Goal: Navigation & Orientation: Find specific page/section

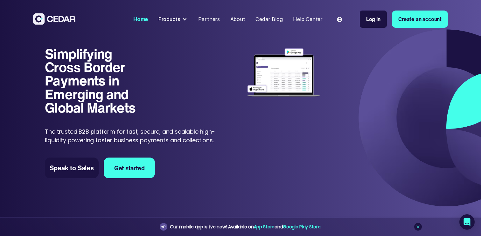
click at [237, 107] on div "Simplifying Cross Border Payments in Emerging and Global Markets Simplifying Cr…" at bounding box center [252, 122] width 415 height 150
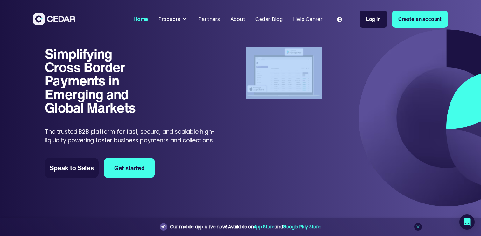
click at [237, 107] on div "Simplifying Cross Border Payments in Emerging and Global Markets Simplifying Cr…" at bounding box center [252, 122] width 415 height 150
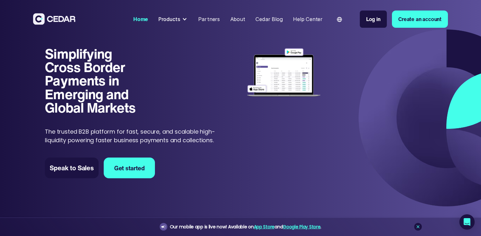
click at [119, 83] on h1 "Simplifying Cross Border Payments in Emerging and Global Markets" at bounding box center [97, 80] width 105 height 67
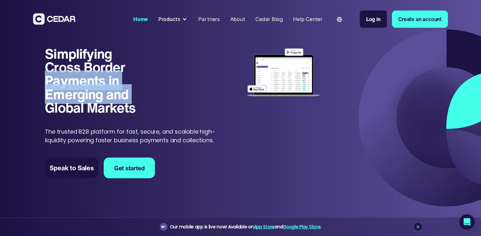
click at [119, 83] on h1 "Simplifying Cross Border Payments in Emerging and Global Markets" at bounding box center [97, 80] width 105 height 67
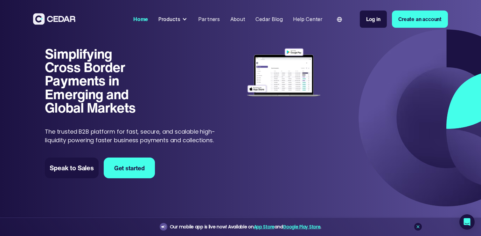
click at [139, 83] on h1 "Simplifying Cross Border Payments in Emerging and Global Markets" at bounding box center [97, 80] width 105 height 67
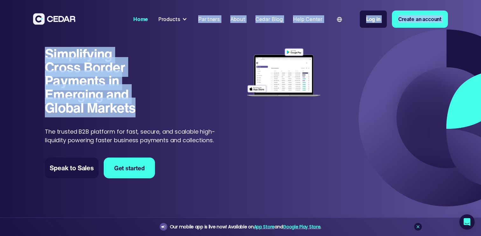
drag, startPoint x: 122, startPoint y: 85, endPoint x: 107, endPoint y: 35, distance: 52.2
click at [107, 35] on div "Home Products Send Receive Cards Partners About Cedar Blog Help Center Language…" at bounding box center [240, 19] width 415 height 33
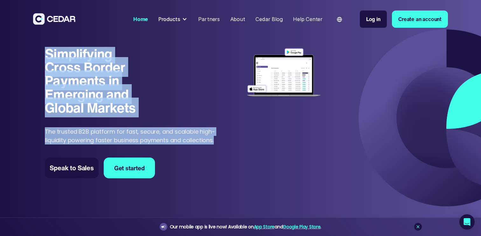
drag, startPoint x: 101, startPoint y: 40, endPoint x: 220, endPoint y: 139, distance: 155.6
click at [220, 139] on div "Simplifying Cross Border Payments in Emerging and Global Markets Simplifying Cr…" at bounding box center [240, 117] width 481 height 183
click at [220, 139] on div "Simplifying Cross Border Payments in Emerging and Global Markets Simplifying Cr…" at bounding box center [252, 122] width 415 height 150
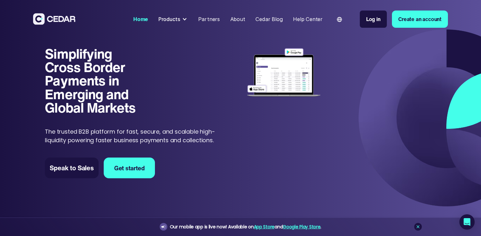
click at [220, 139] on div "Simplifying Cross Border Payments in Emerging and Global Markets Simplifying Cr…" at bounding box center [252, 122] width 415 height 150
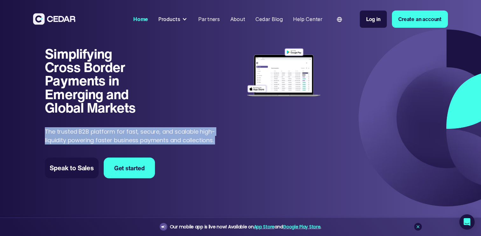
click at [220, 139] on div "Simplifying Cross Border Payments in Emerging and Global Markets Simplifying Cr…" at bounding box center [252, 122] width 415 height 150
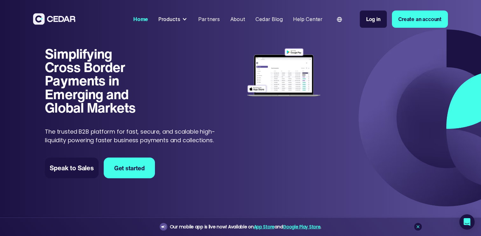
click at [211, 139] on p "The trusted B2B platform for fast, secure, and scalable high-liquidity powering…" at bounding box center [132, 135] width 175 height 17
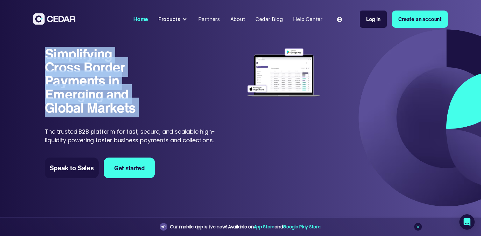
drag, startPoint x: 25, startPoint y: 41, endPoint x: 233, endPoint y: 125, distance: 224.8
click at [233, 125] on div "Simplifying Cross Border Payments in Emerging and Global Markets Simplifying Cr…" at bounding box center [240, 117] width 481 height 183
click at [233, 125] on div "Simplifying Cross Border Payments in Emerging and Global Markets Simplifying Cr…" at bounding box center [252, 122] width 415 height 150
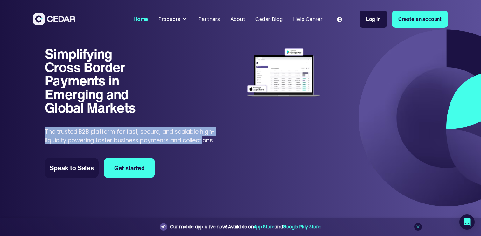
drag, startPoint x: 205, startPoint y: 125, endPoint x: 205, endPoint y: 143, distance: 17.8
click at [205, 143] on div "Simplifying Cross Border Payments in Emerging and Global Markets Simplifying Cr…" at bounding box center [132, 96] width 175 height 98
click at [205, 143] on p "The trusted B2B platform for fast, secure, and scalable high-liquidity powering…" at bounding box center [132, 135] width 175 height 17
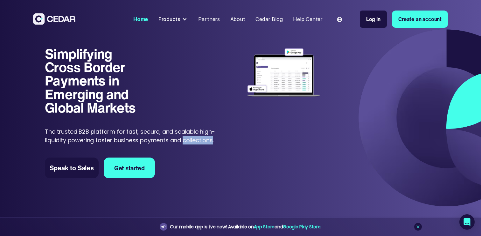
click at [205, 143] on p "The trusted B2B platform for fast, secure, and scalable high-liquidity powering…" at bounding box center [132, 135] width 175 height 17
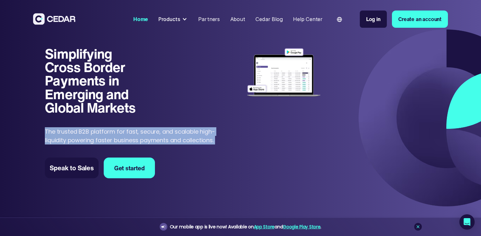
click at [205, 143] on p "The trusted B2B platform for fast, secure, and scalable high-liquidity powering…" at bounding box center [132, 135] width 175 height 17
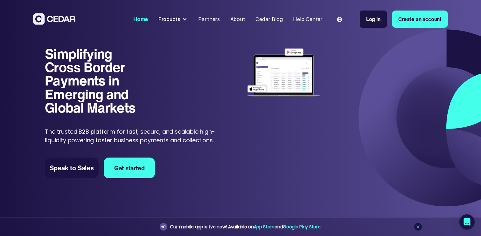
click at [199, 125] on div "Simplifying Cross Border Payments in Emerging and Global Markets Simplifying Cr…" at bounding box center [132, 96] width 175 height 98
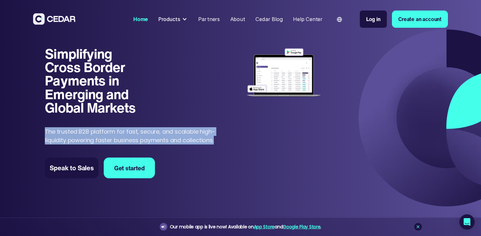
drag, startPoint x: 221, startPoint y: 133, endPoint x: 204, endPoint y: 117, distance: 23.2
click at [204, 117] on div "Simplifying Cross Border Payments in Emerging and Global Markets Simplifying Cr…" at bounding box center [252, 122] width 415 height 150
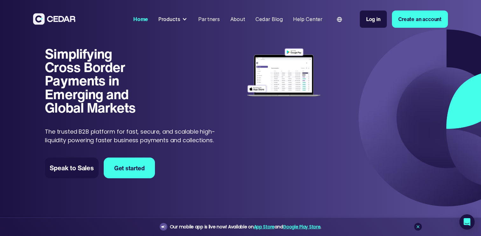
click at [155, 115] on div "Simplifying Cross Border Payments in Emerging and Global Markets Simplifying Cr…" at bounding box center [132, 96] width 175 height 98
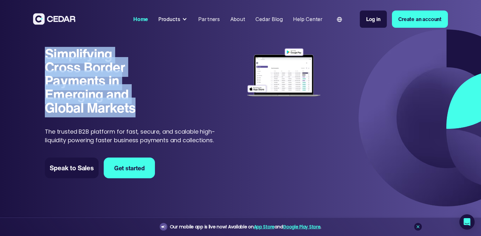
drag, startPoint x: 147, startPoint y: 110, endPoint x: 24, endPoint y: 48, distance: 137.5
click at [24, 48] on div "Simplifying Cross Border Payments in Emerging and Global Markets Simplifying Cr…" at bounding box center [240, 117] width 481 height 183
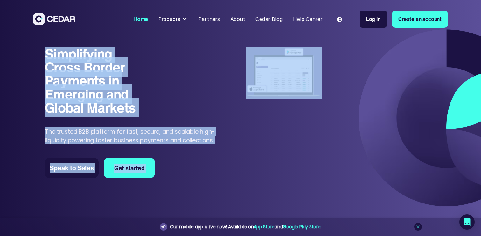
drag, startPoint x: 24, startPoint y: 48, endPoint x: 246, endPoint y: 123, distance: 234.4
click at [246, 123] on div "Simplifying Cross Border Payments in Emerging and Global Markets Simplifying Cr…" at bounding box center [240, 117] width 481 height 183
click at [246, 123] on div "Simplifying Cross Border Payments in Emerging and Global Markets Simplifying Cr…" at bounding box center [252, 122] width 415 height 150
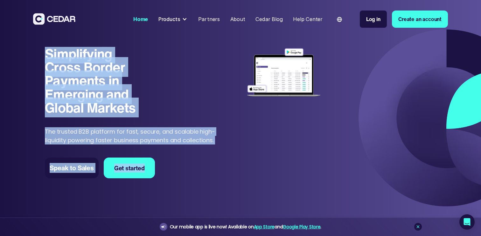
drag, startPoint x: 27, startPoint y: 52, endPoint x: 268, endPoint y: 145, distance: 257.6
click at [268, 144] on div "Simplifying Cross Border Payments in Emerging and Global Markets Simplifying Cr…" at bounding box center [240, 117] width 481 height 183
click at [268, 145] on div "Simplifying Cross Border Payments in Emerging and Global Markets Simplifying Cr…" at bounding box center [252, 122] width 415 height 150
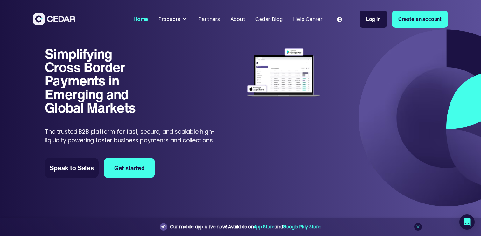
click at [197, 134] on p "The trusted B2B platform for fast, secure, and scalable high-liquidity powering…" at bounding box center [132, 135] width 175 height 17
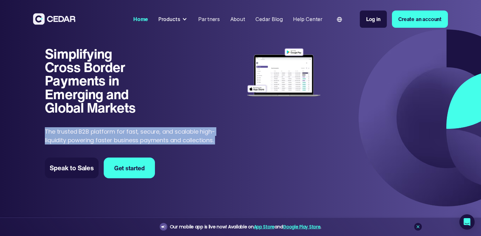
click at [197, 134] on p "The trusted B2B platform for fast, secure, and scalable high-liquidity powering…" at bounding box center [132, 135] width 175 height 17
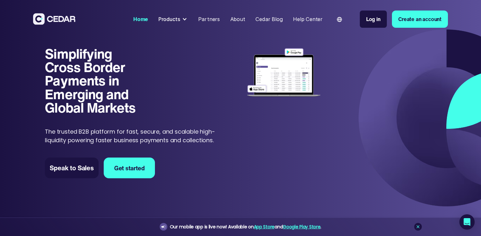
click at [102, 73] on h1 "Simplifying Cross Border Payments in Emerging and Global Markets" at bounding box center [97, 80] width 105 height 67
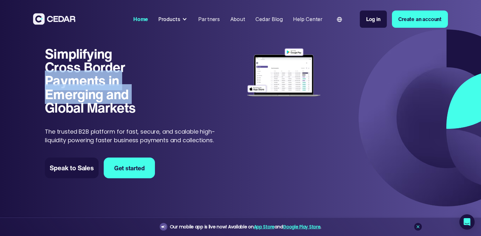
click at [102, 73] on h1 "Simplifying Cross Border Payments in Emerging and Global Markets" at bounding box center [97, 80] width 105 height 67
click at [122, 95] on h1 "Simplifying Cross Border Payments in Emerging and Global Markets" at bounding box center [97, 80] width 105 height 67
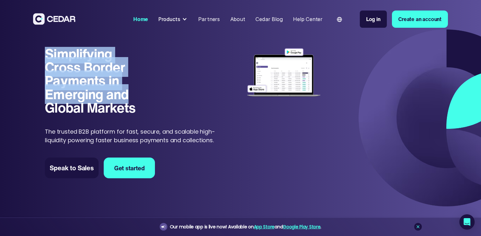
drag, startPoint x: 122, startPoint y: 95, endPoint x: 111, endPoint y: 40, distance: 56.3
click at [111, 40] on div "Simplifying Cross Border Payments in Emerging and Global Markets Simplifying Cr…" at bounding box center [240, 117] width 481 height 183
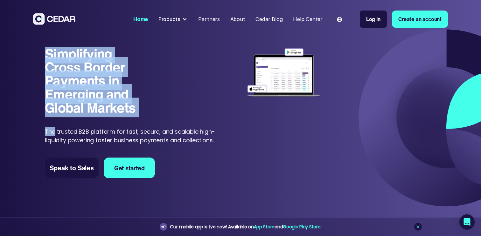
drag, startPoint x: 111, startPoint y: 40, endPoint x: 204, endPoint y: 125, distance: 126.2
click at [203, 125] on div "Simplifying Cross Border Payments in Emerging and Global Markets Simplifying Cr…" at bounding box center [240, 117] width 481 height 183
click at [204, 125] on div "Simplifying Cross Border Payments in Emerging and Global Markets Simplifying Cr…" at bounding box center [132, 96] width 175 height 98
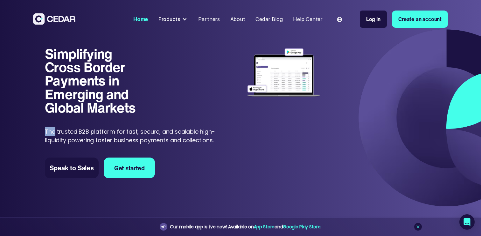
click at [204, 125] on div "Simplifying Cross Border Payments in Emerging and Global Markets Simplifying Cr…" at bounding box center [132, 96] width 175 height 98
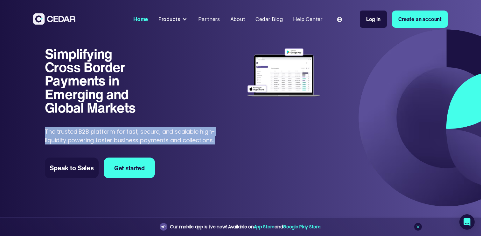
click at [204, 125] on div "Simplifying Cross Border Payments in Emerging and Global Markets Simplifying Cr…" at bounding box center [132, 96] width 175 height 98
click at [202, 125] on div "Simplifying Cross Border Payments in Emerging and Global Markets Simplifying Cr…" at bounding box center [132, 96] width 175 height 98
